Goal: Task Accomplishment & Management: Use online tool/utility

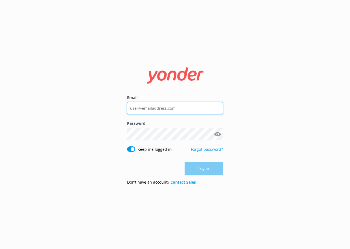
type input "[EMAIL_ADDRESS][DOMAIN_NAME]"
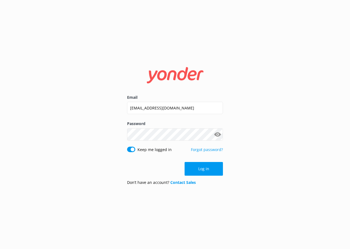
click at [199, 166] on div "Log in" at bounding box center [175, 169] width 96 height 14
click at [204, 168] on button "Log in" at bounding box center [203, 169] width 38 height 14
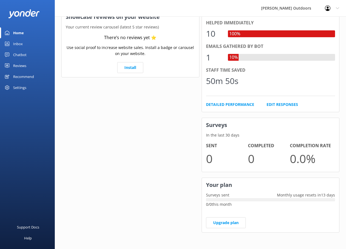
scroll to position [2, 0]
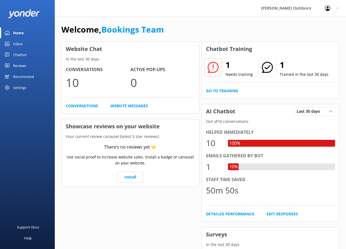
click at [215, 67] on icon at bounding box center [212, 67] width 11 height 11
click at [20, 43] on div "Inbox" at bounding box center [18, 43] width 10 height 11
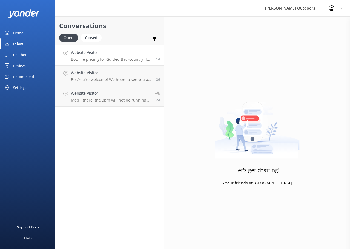
click at [94, 58] on p "Bot: The pricing for Guided Backcountry Heli Fly Fishing varies depending on gr…" at bounding box center [111, 59] width 81 height 5
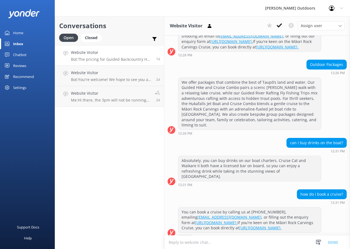
scroll to position [192, 0]
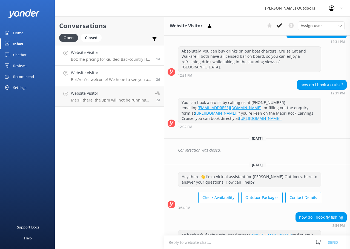
click at [86, 74] on h4 "Website Visitor" at bounding box center [111, 73] width 81 height 6
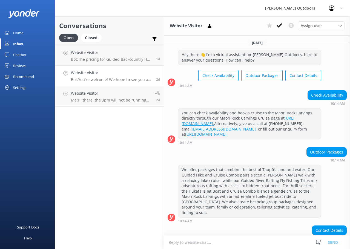
click at [21, 54] on div "Chatbot" at bounding box center [19, 54] width 13 height 11
